Goal: Information Seeking & Learning: Learn about a topic

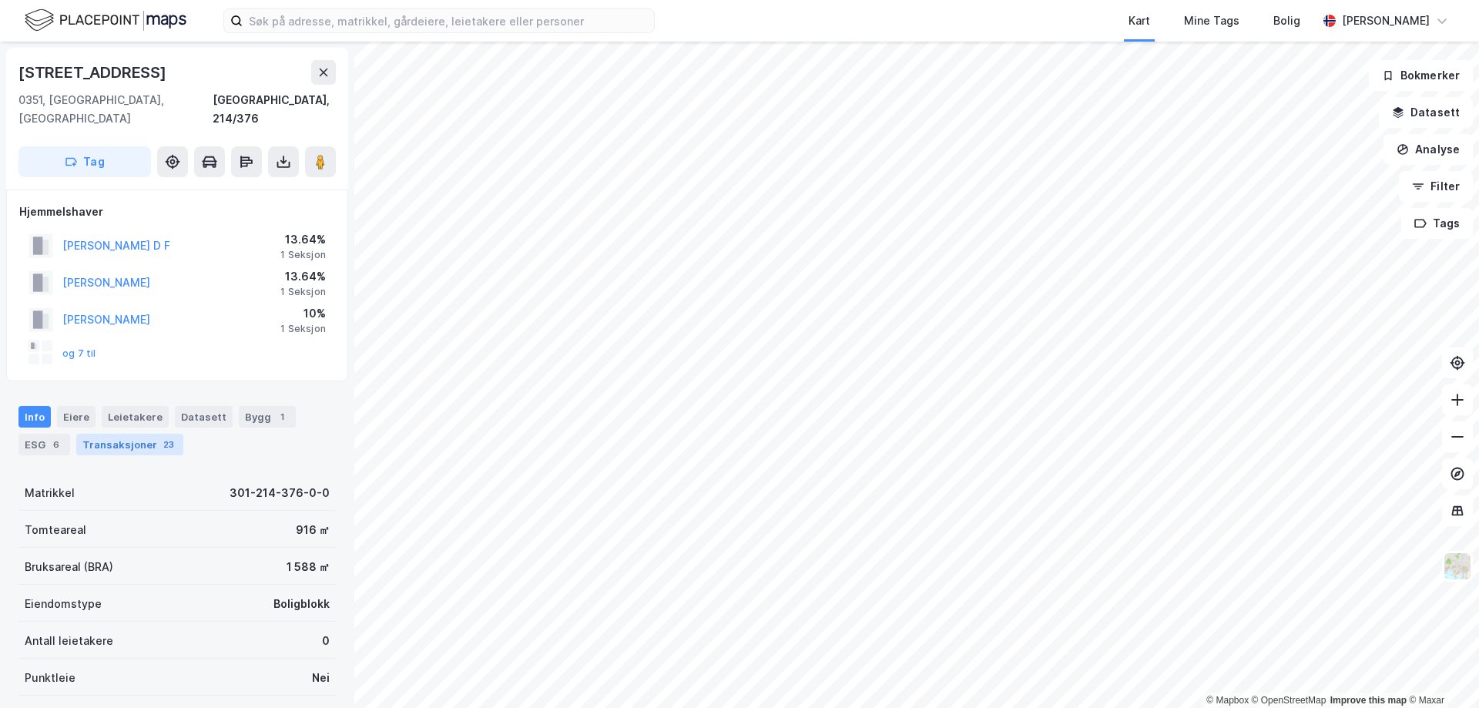
click at [113, 434] on div "Transaksjoner 23" at bounding box center [129, 445] width 107 height 22
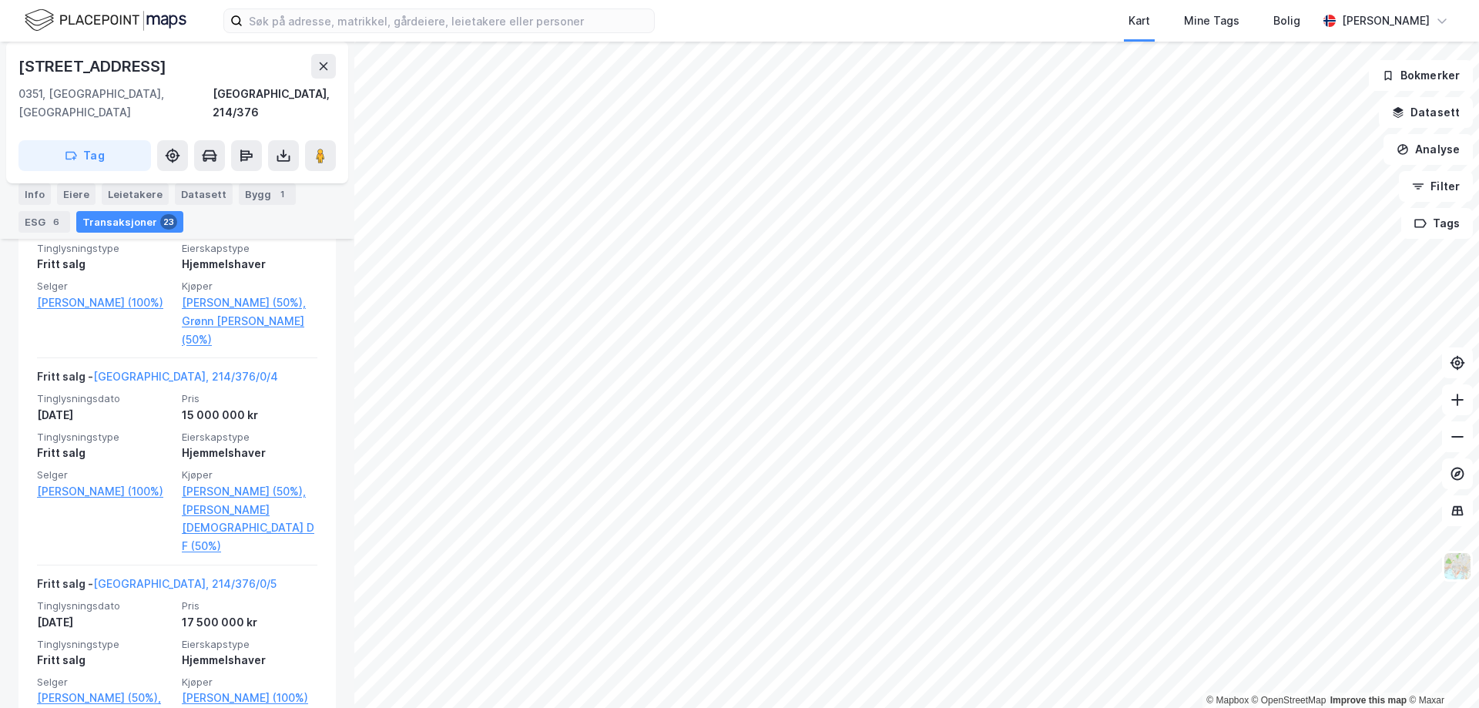
scroll to position [807, 0]
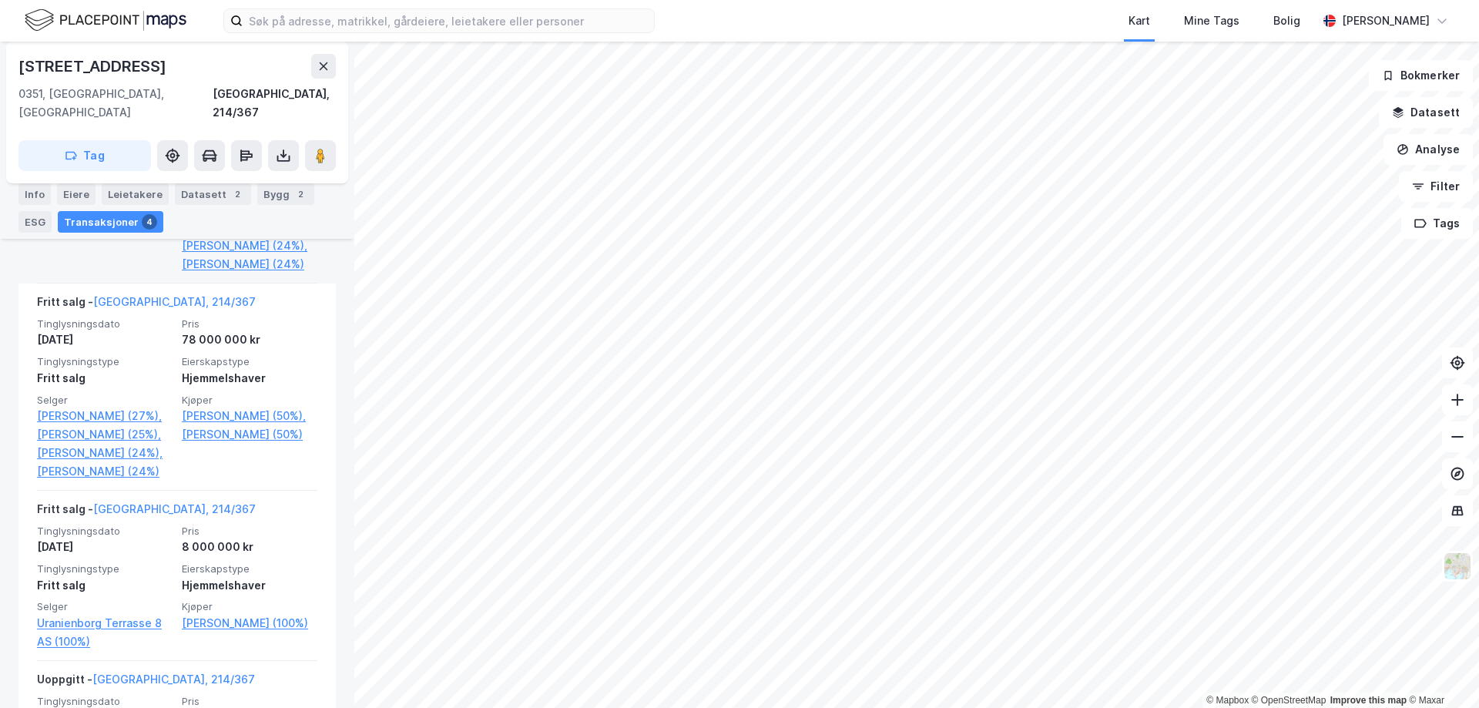
scroll to position [616, 0]
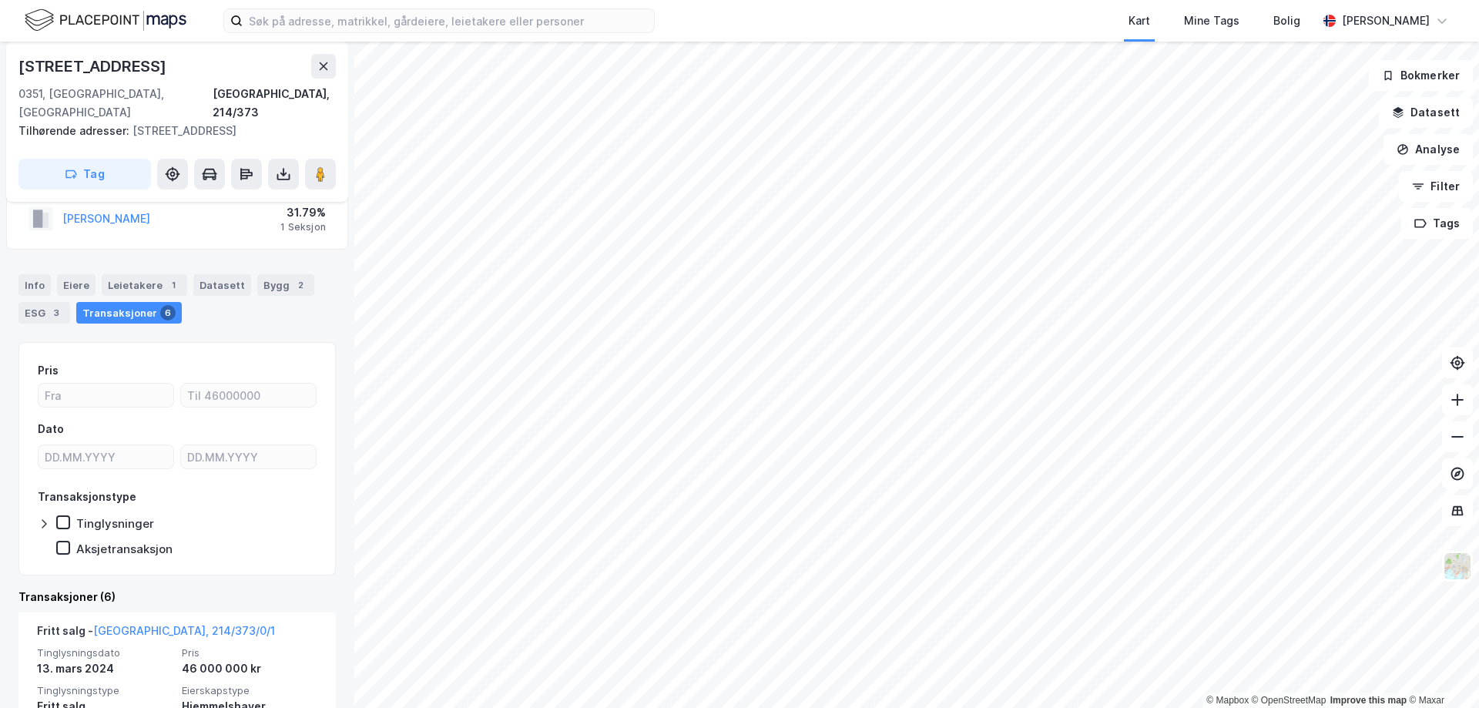
scroll to position [314, 0]
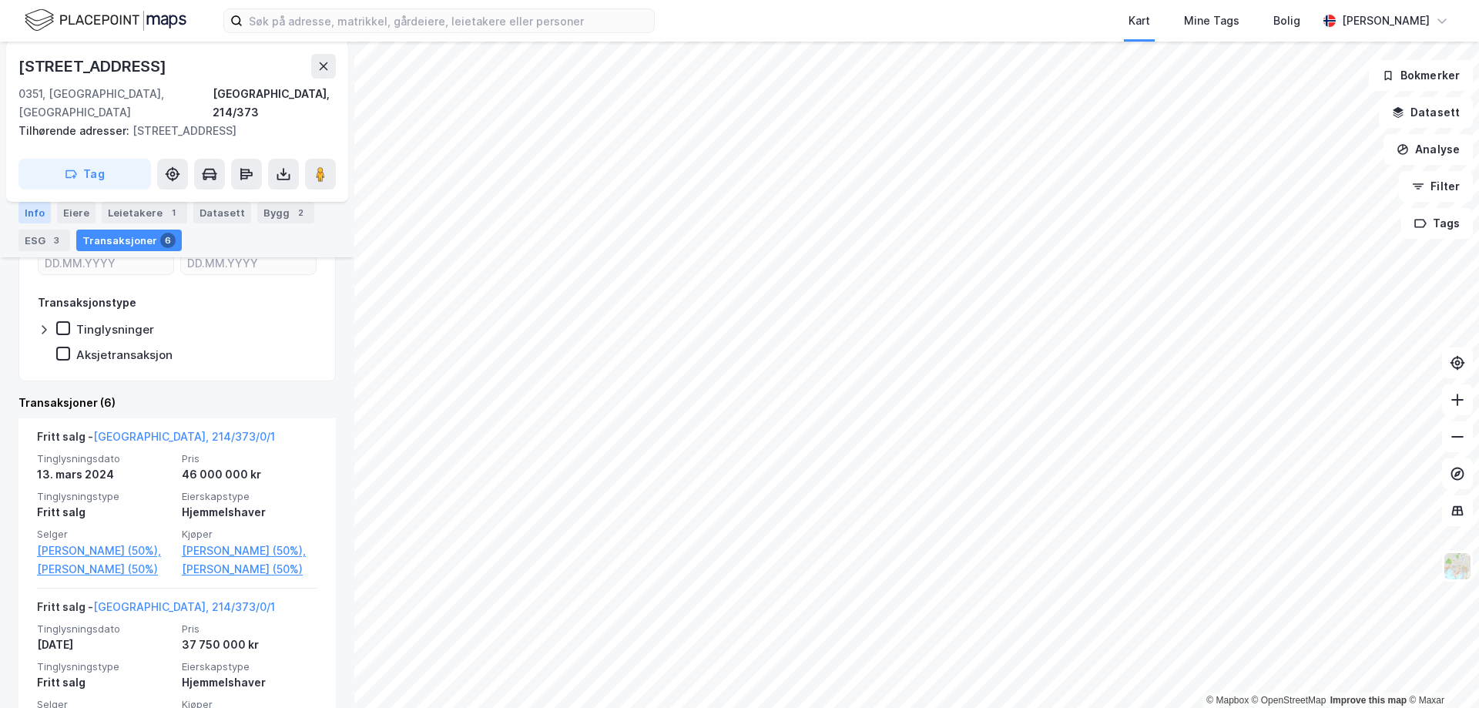
click at [45, 216] on div "Info" at bounding box center [34, 213] width 32 height 22
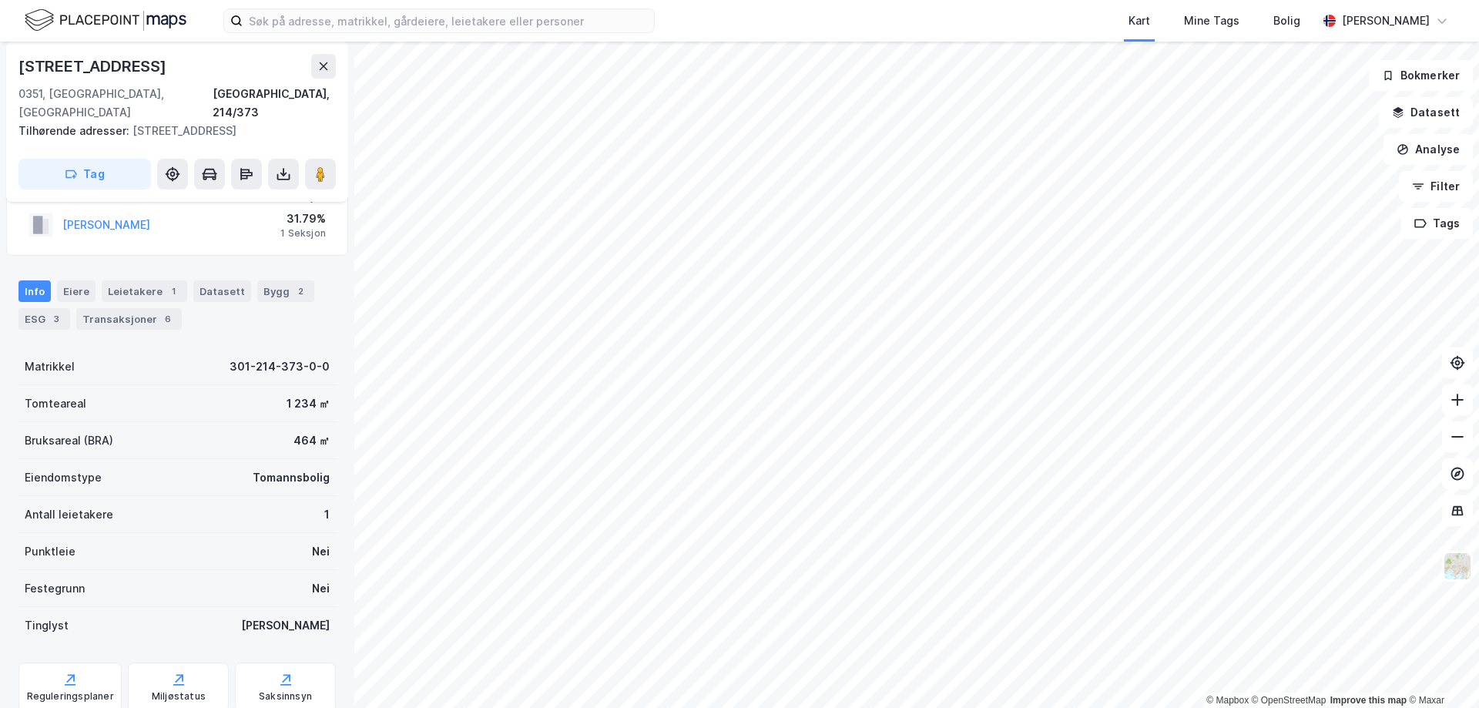
scroll to position [88, 0]
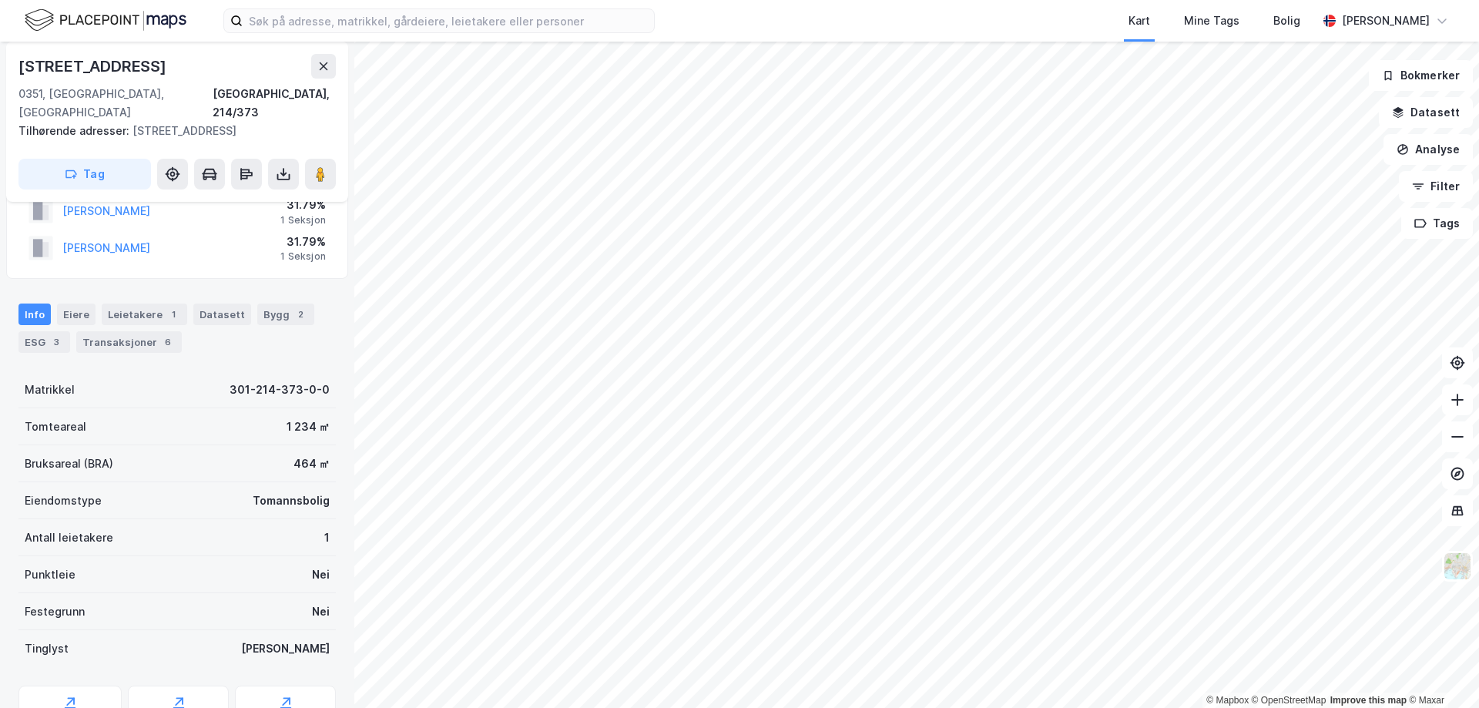
drag, startPoint x: 205, startPoint y: 68, endPoint x: 18, endPoint y: 55, distance: 187.7
click at [18, 55] on div "[STREET_ADDRESS], 214/373 Tilhørende adresser: [STREET_ADDRESS] Tag" at bounding box center [177, 122] width 342 height 160
copy div "[STREET_ADDRESS]"
click at [80, 306] on div "Eiere" at bounding box center [76, 317] width 39 height 22
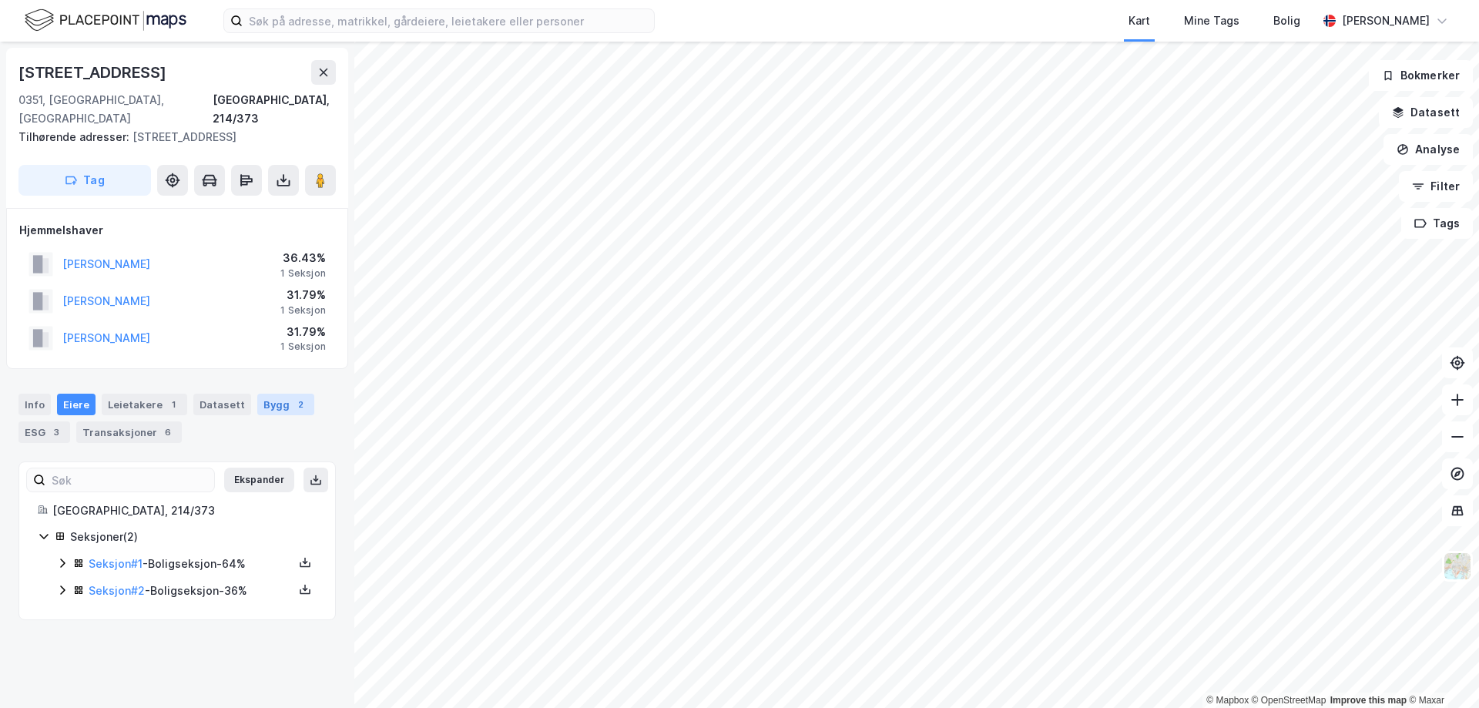
click at [264, 394] on div "Bygg 2" at bounding box center [285, 405] width 57 height 22
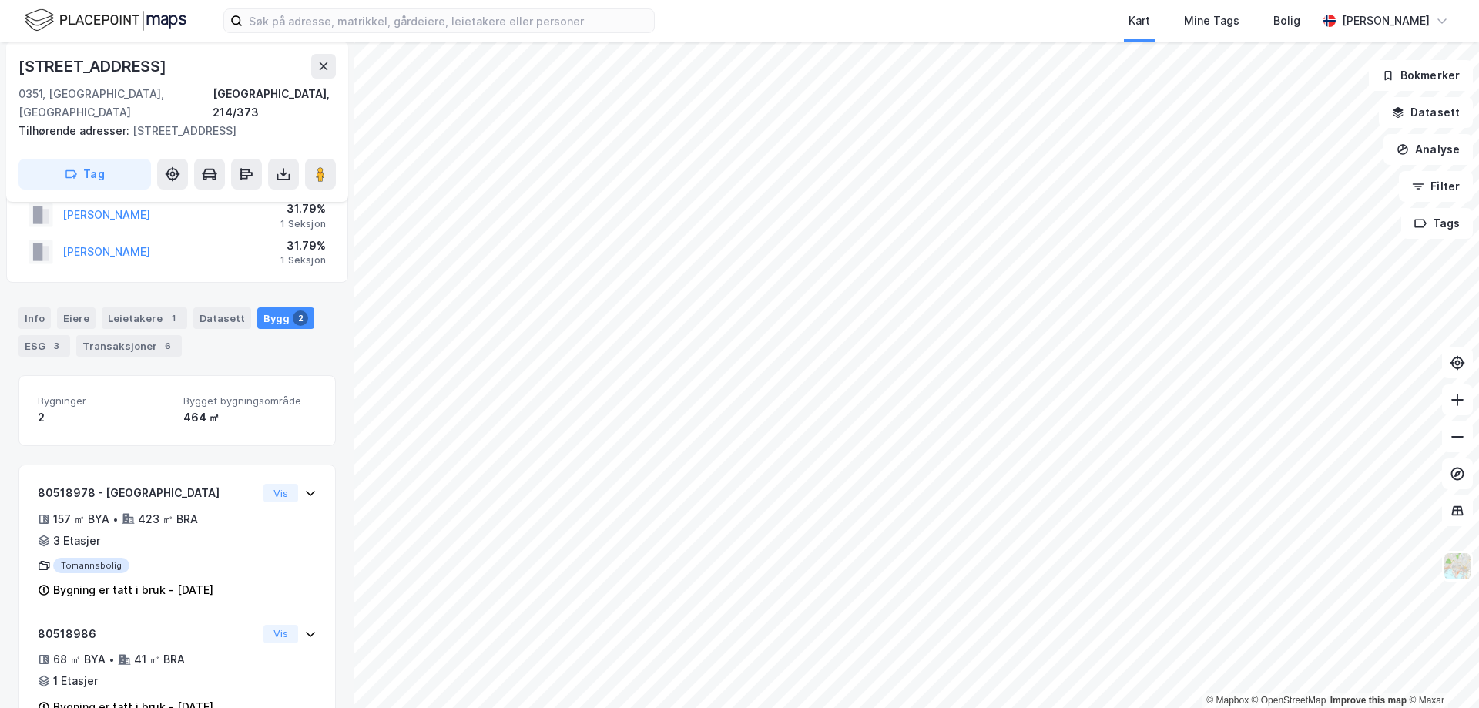
scroll to position [114, 0]
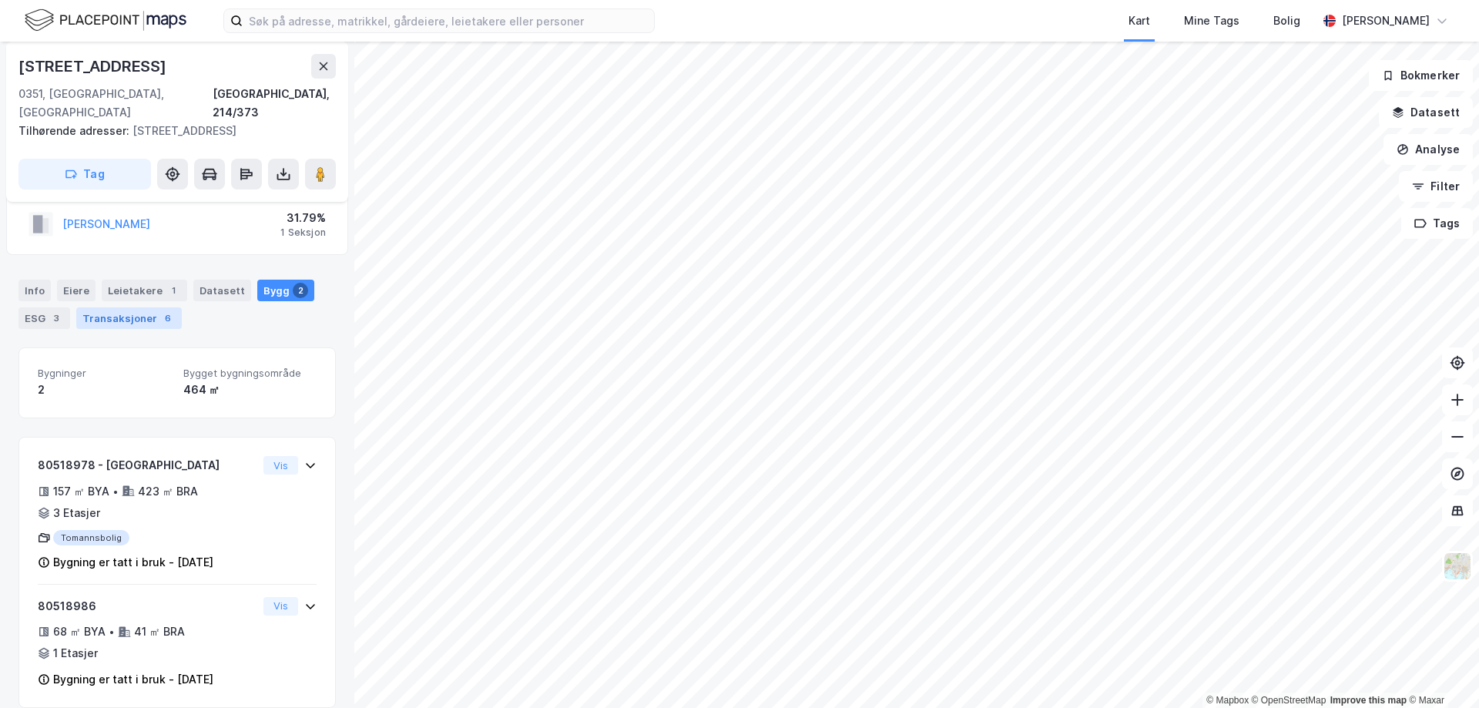
click at [100, 307] on div "Transaksjoner 6" at bounding box center [129, 318] width 106 height 22
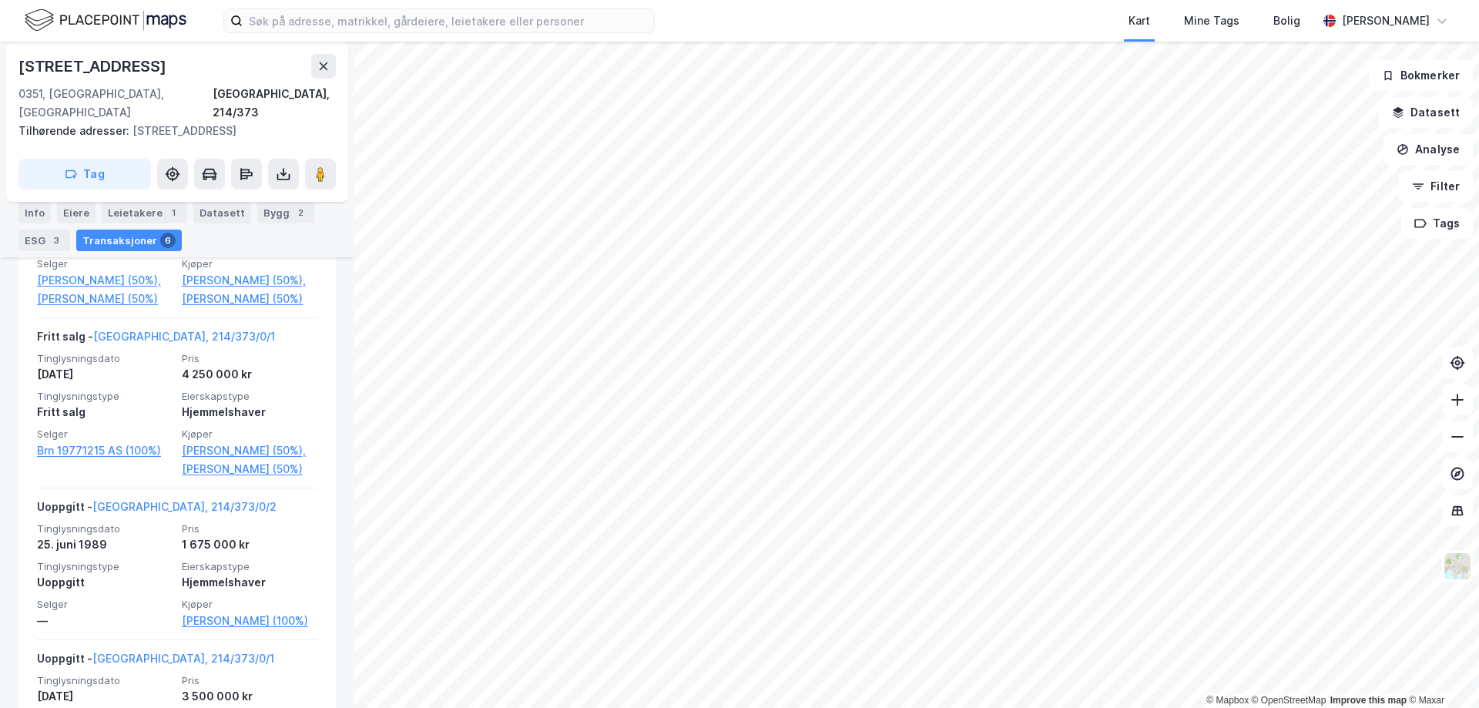
scroll to position [961, 0]
